Goal: Task Accomplishment & Management: Manage account settings

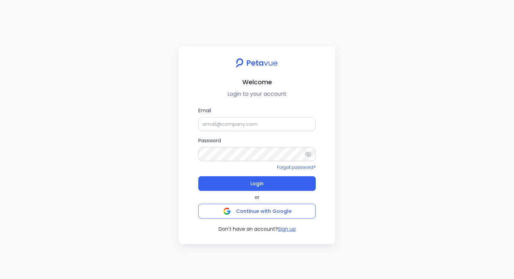
click at [151, 15] on div "Welcome Login to your account Email Password Forgot password? Login or Continue…" at bounding box center [257, 139] width 514 height 279
click at [286, 230] on button "Sign up" at bounding box center [287, 229] width 18 height 7
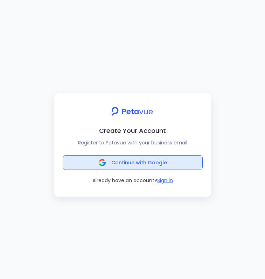
click at [168, 162] on button "Continue with Google" at bounding box center [133, 162] width 140 height 15
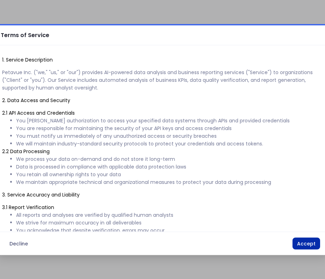
click at [304, 242] on button "Accept" at bounding box center [307, 244] width 28 height 12
